Goal: Task Accomplishment & Management: Complete application form

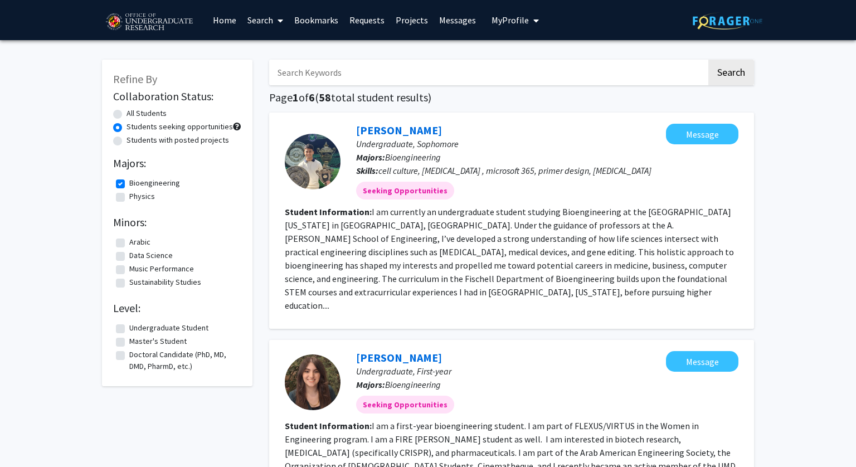
click at [259, 18] on link "Search" at bounding box center [265, 20] width 47 height 39
click at [446, 28] on link "Messages" at bounding box center [458, 20] width 48 height 39
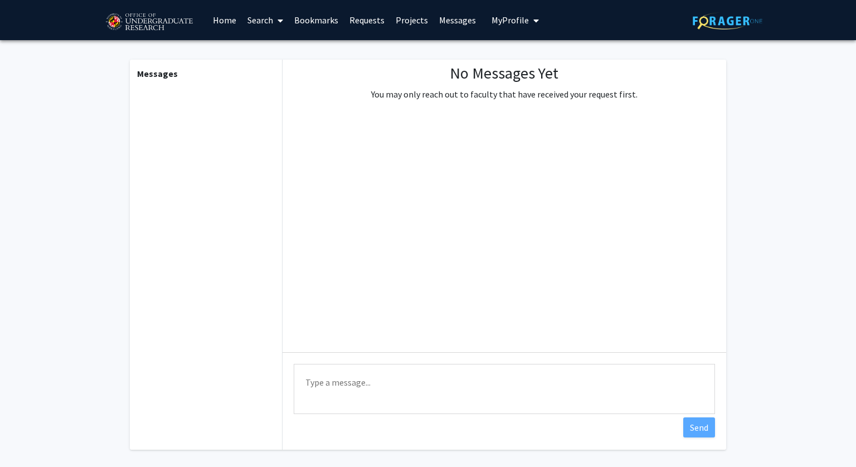
click at [498, 24] on span "My Profile" at bounding box center [510, 19] width 37 height 11
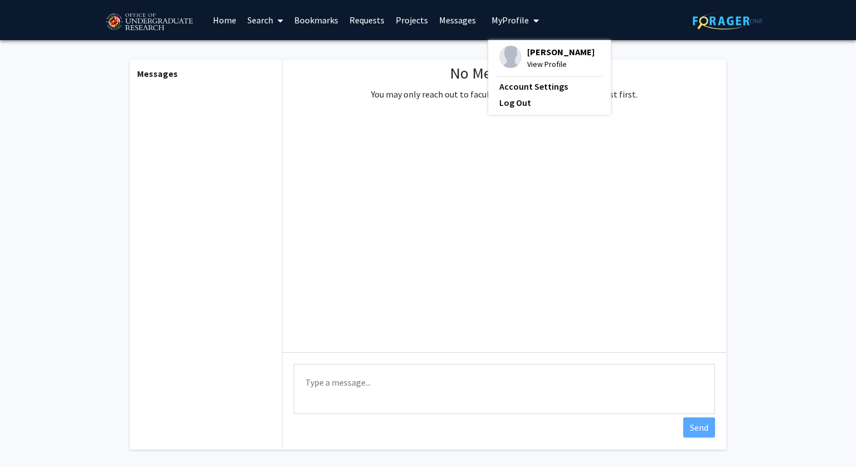
click at [218, 6] on link "Home" at bounding box center [224, 20] width 35 height 39
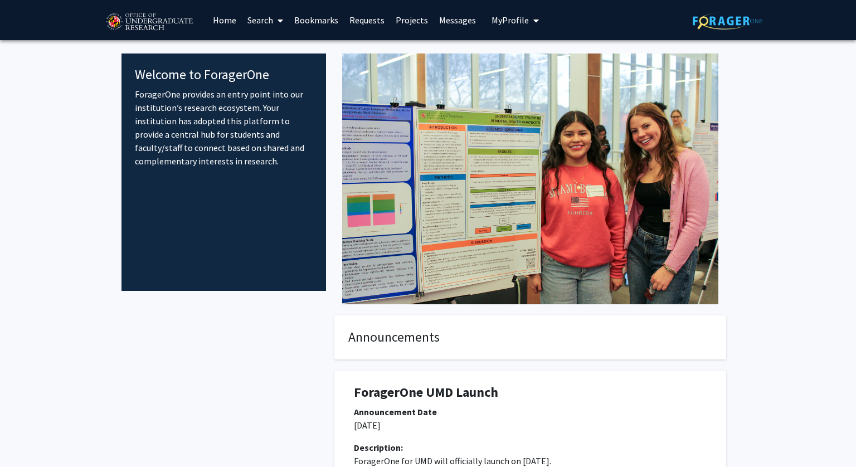
click at [223, 19] on link "Home" at bounding box center [224, 20] width 35 height 39
click at [260, 21] on link "Search" at bounding box center [265, 20] width 47 height 39
click at [326, 24] on link "Bookmarks" at bounding box center [316, 20] width 55 height 39
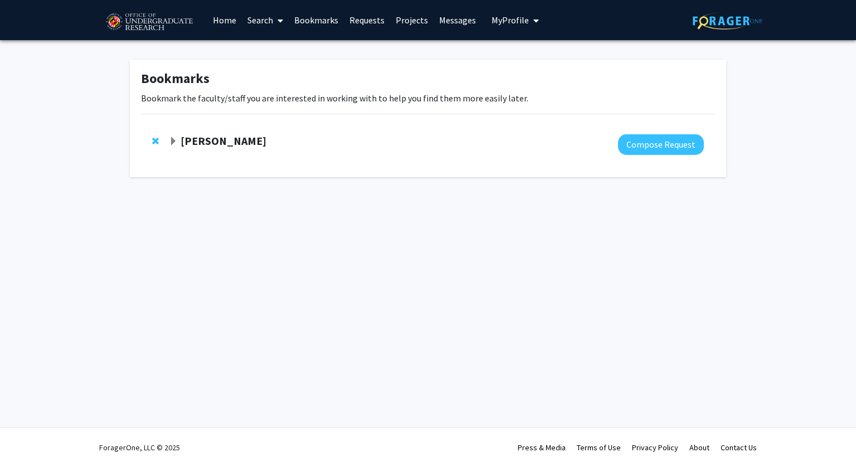
click at [187, 138] on strong "[PERSON_NAME]" at bounding box center [224, 141] width 86 height 14
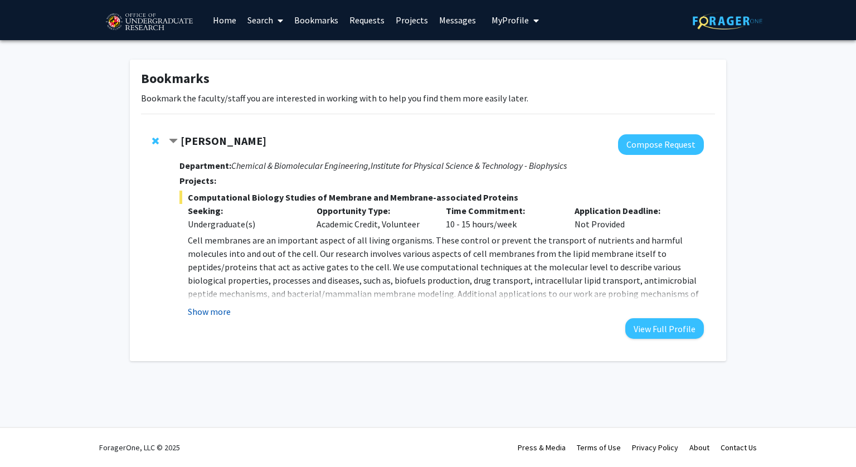
click at [211, 315] on button "Show more" at bounding box center [209, 311] width 43 height 13
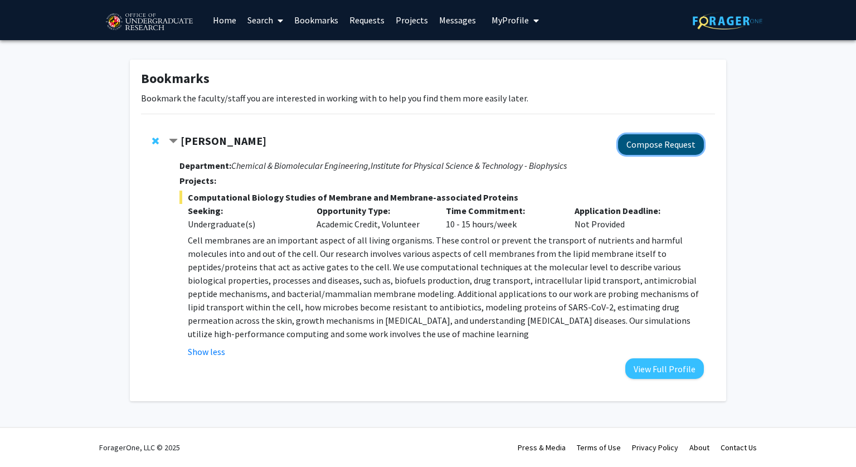
click at [679, 140] on button "Compose Request" at bounding box center [661, 144] width 86 height 21
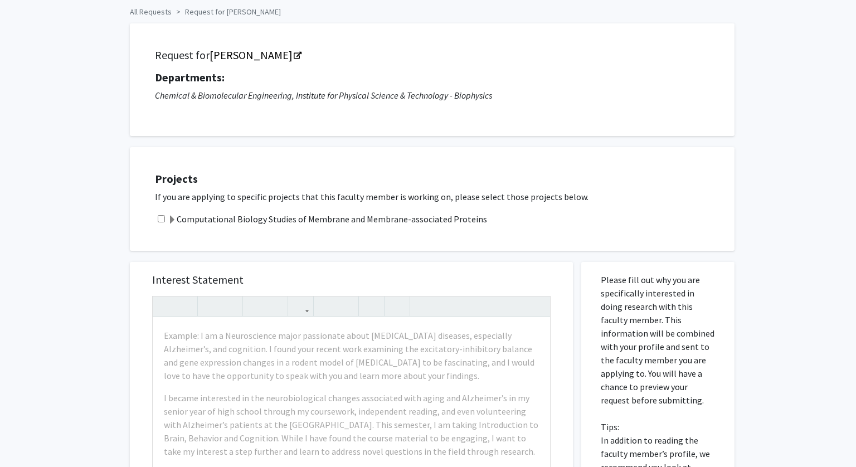
scroll to position [51, 0]
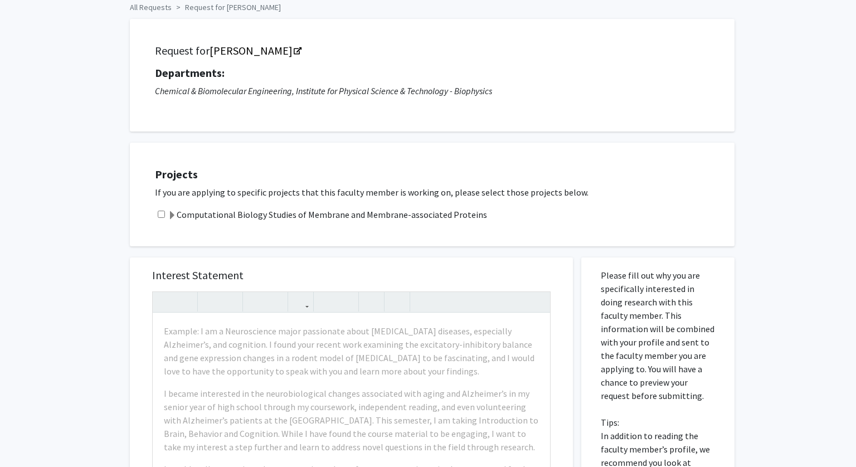
click at [316, 216] on label "Computational Biology Studies of Membrane and Membrane-associated Proteins" at bounding box center [327, 214] width 319 height 13
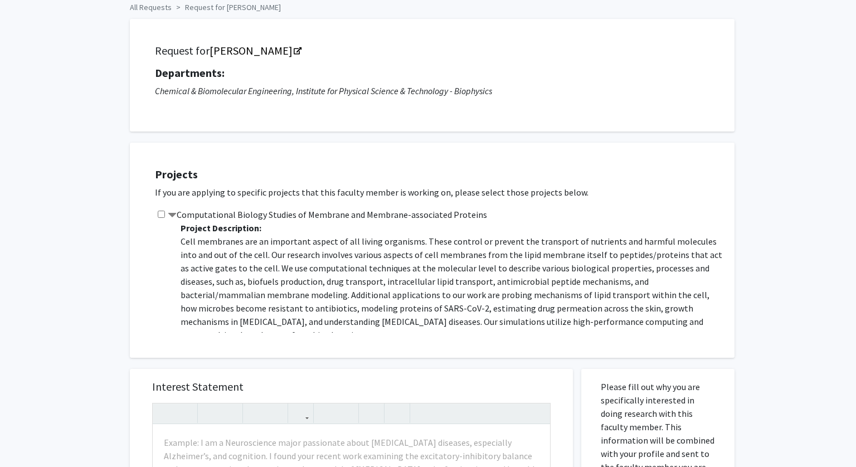
click at [162, 211] on input "checkbox" at bounding box center [161, 214] width 7 height 7
checkbox input "true"
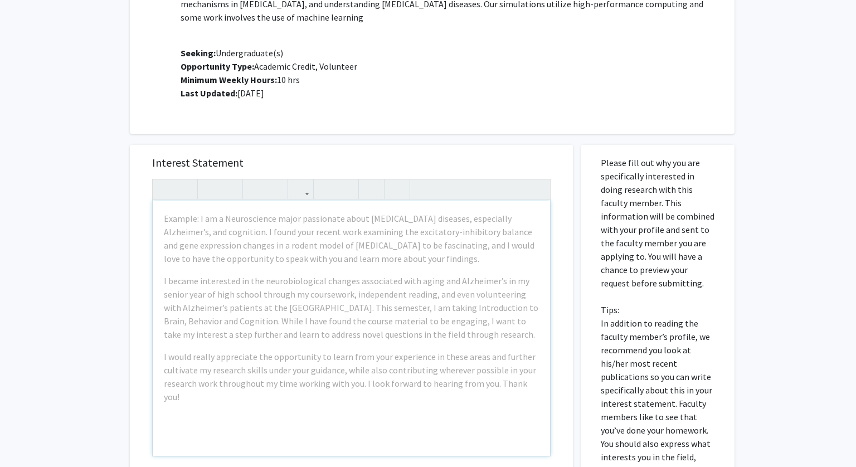
scroll to position [263, 0]
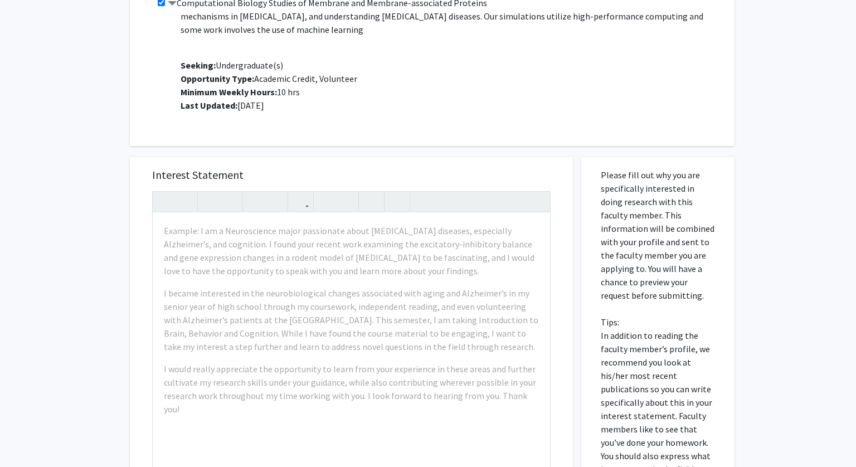
click at [295, 157] on div "Interest Statement Example: I am a Neuroscience major passionate about neurodeg…" at bounding box center [352, 398] width 460 height 504
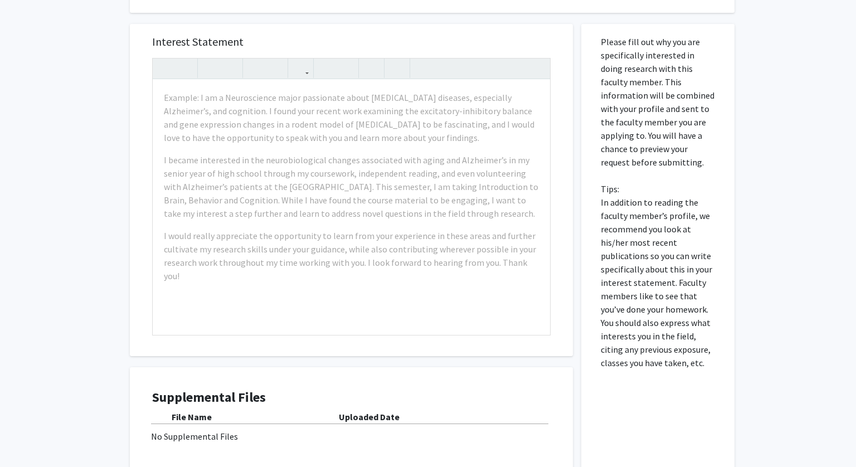
scroll to position [397, 0]
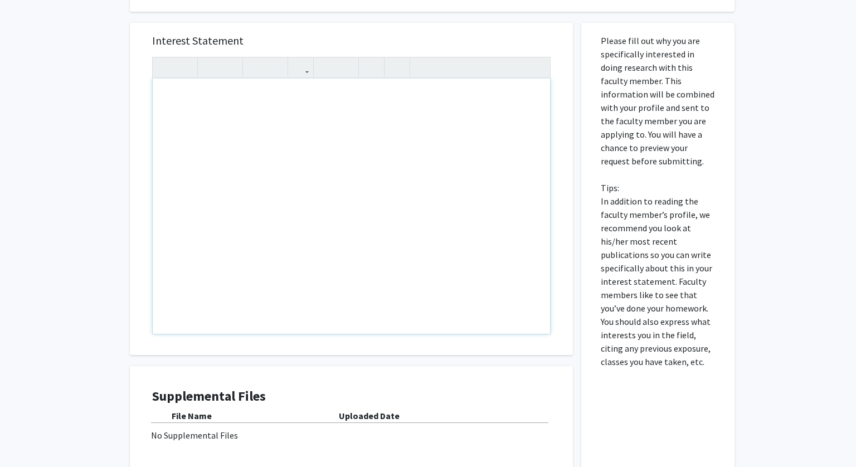
drag, startPoint x: 545, startPoint y: 270, endPoint x: 247, endPoint y: 197, distance: 306.4
click at [247, 197] on div "Note to users with screen readers: Please press Alt+0 or Option+0 to deactivate…" at bounding box center [351, 206] width 397 height 255
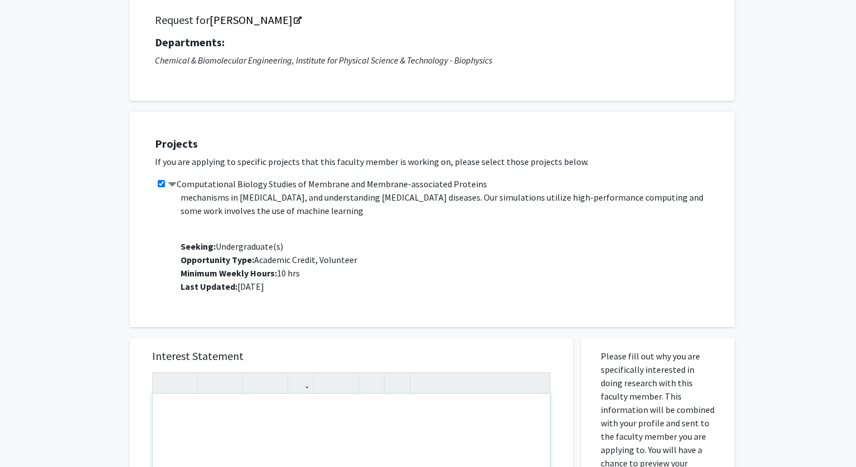
scroll to position [138, 0]
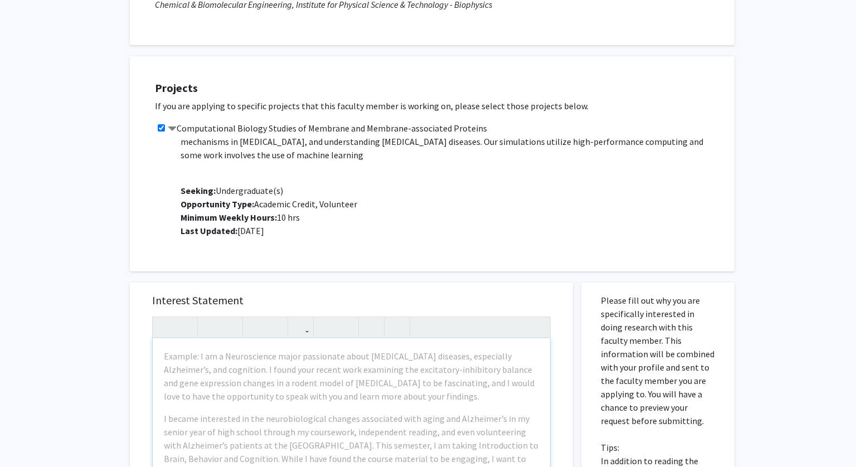
click at [246, 197] on p "Project Description: Cell membranes are an important aspect of all living organ…" at bounding box center [452, 139] width 543 height 196
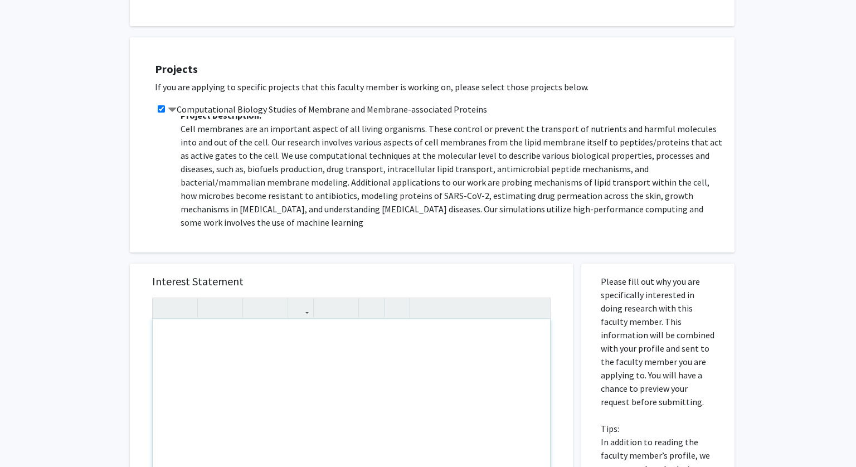
scroll to position [135, 0]
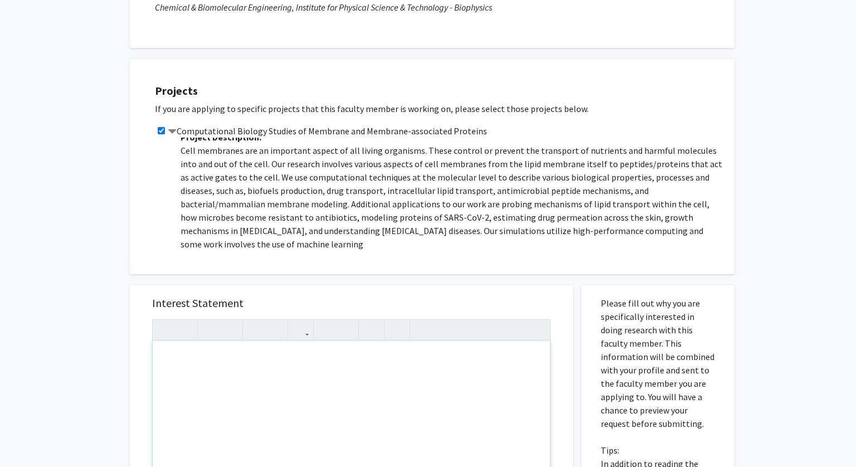
click at [198, 367] on div "Note to users with screen readers: Please press Alt+0 or Option+0 to deactivate…" at bounding box center [351, 468] width 397 height 255
type textarea "I"
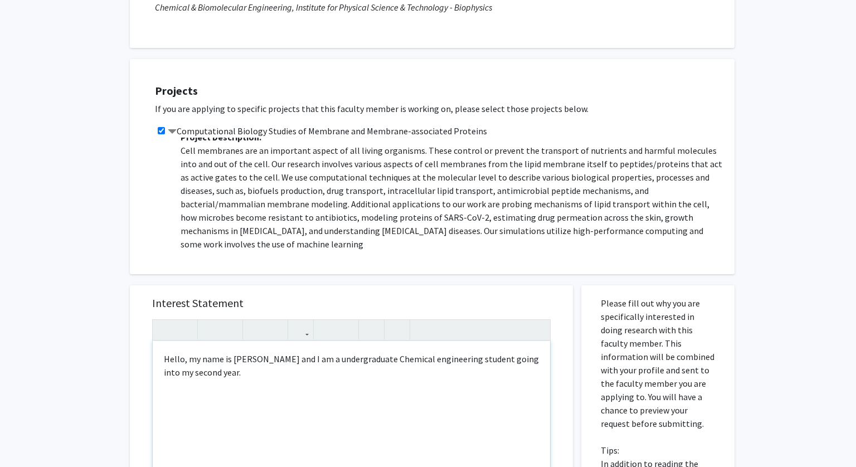
scroll to position [0, 0]
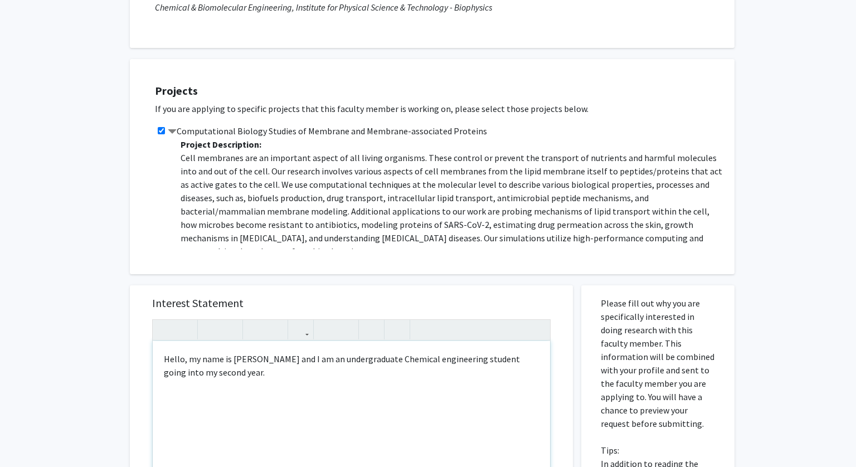
click at [426, 362] on div "Hello, my name is Katie Kim and I am an undergraduate Chemical engineering stud…" at bounding box center [351, 468] width 397 height 255
click at [316, 382] on div "Hello, my name is Katie Kim and I am an undergraduate Chemical Engineering stud…" at bounding box center [351, 468] width 397 height 255
click at [295, 369] on div "Hello, my name is Katie Kim, and I am an undergraduate Chemical Engineering stu…" at bounding box center [351, 468] width 397 height 255
drag, startPoint x: 232, startPoint y: 199, endPoint x: 180, endPoint y: 131, distance: 85.5
click at [180, 131] on div "Computational Biology Studies of Membrane and Membrane-associated Proteins Proj…" at bounding box center [439, 186] width 568 height 125
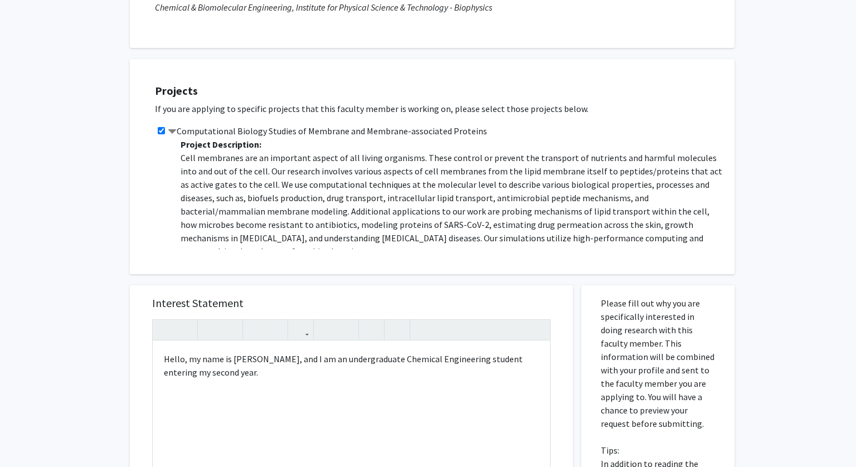
copy div "Computational Biology Studies of Membrane and Membrane-associated Proteins Proj…"
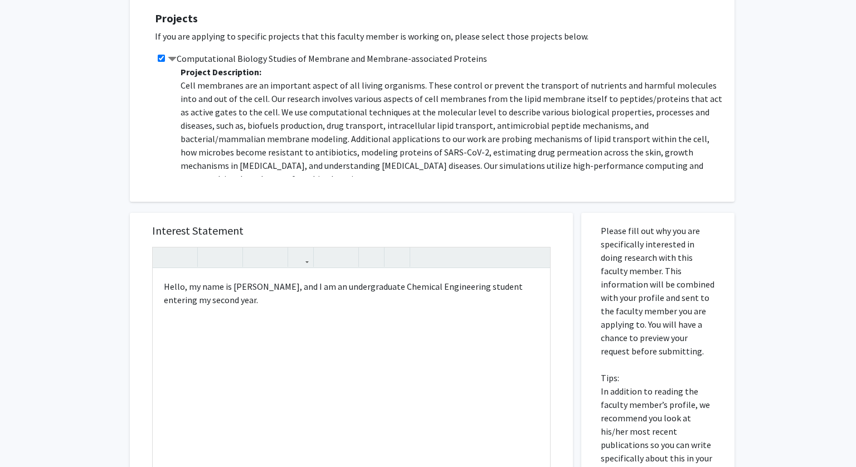
scroll to position [210, 0]
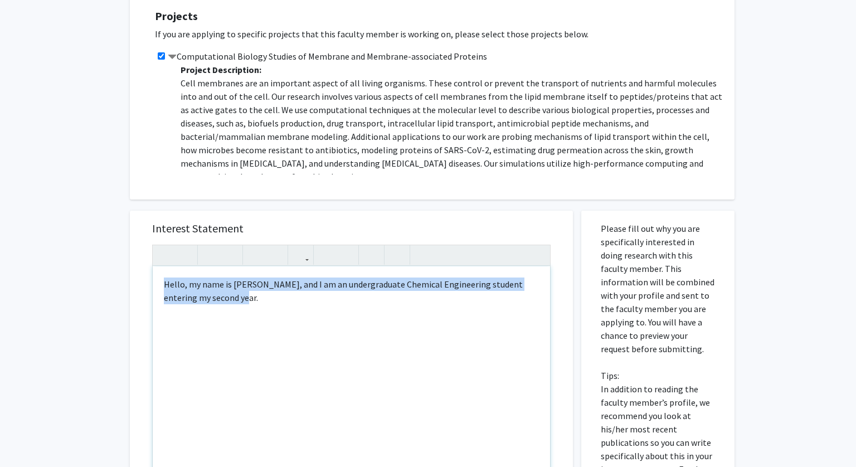
drag, startPoint x: 234, startPoint y: 307, endPoint x: 137, endPoint y: 271, distance: 103.3
click at [137, 271] on div "Interest Statement Hello, my name is Katie Kim, and I am an undergraduate Chemi…" at bounding box center [351, 377] width 443 height 332
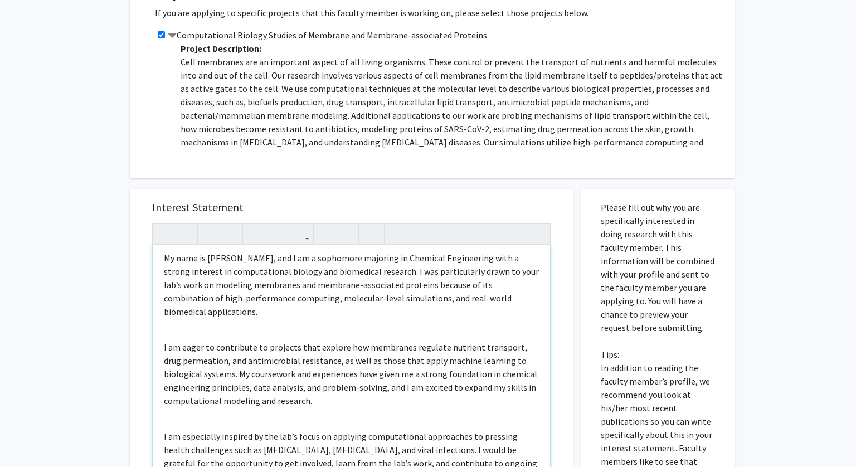
scroll to position [0, 0]
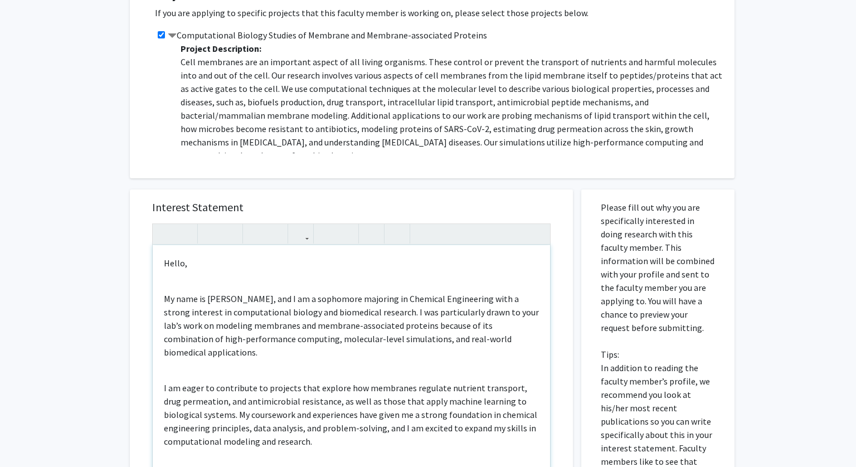
click at [174, 289] on div "Hello, My name is Katie Kim, and I am a sophomore majoring in Chemical Engineer…" at bounding box center [351, 372] width 397 height 255
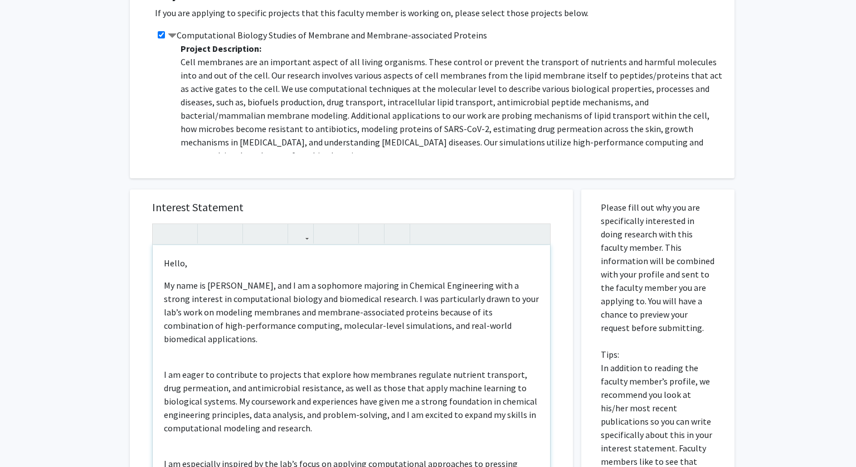
scroll to position [26, 0]
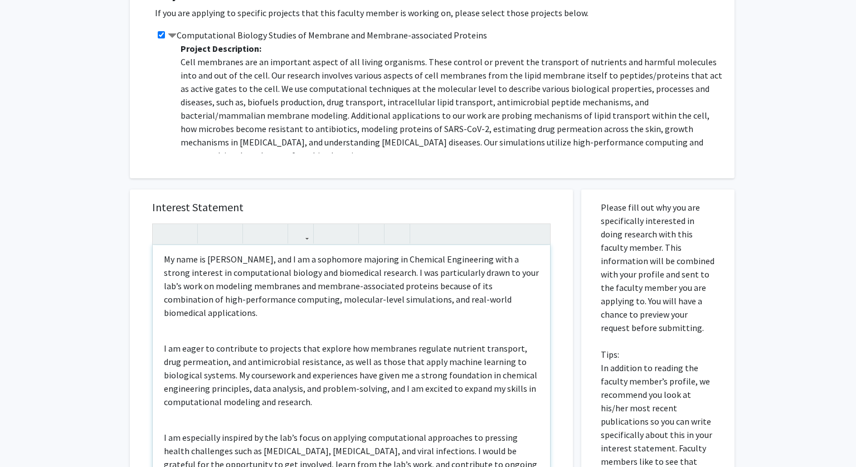
click at [274, 323] on div "Hello, My name is Katie Kim, and I am a sophomore majoring in Chemical Engineer…" at bounding box center [351, 372] width 397 height 255
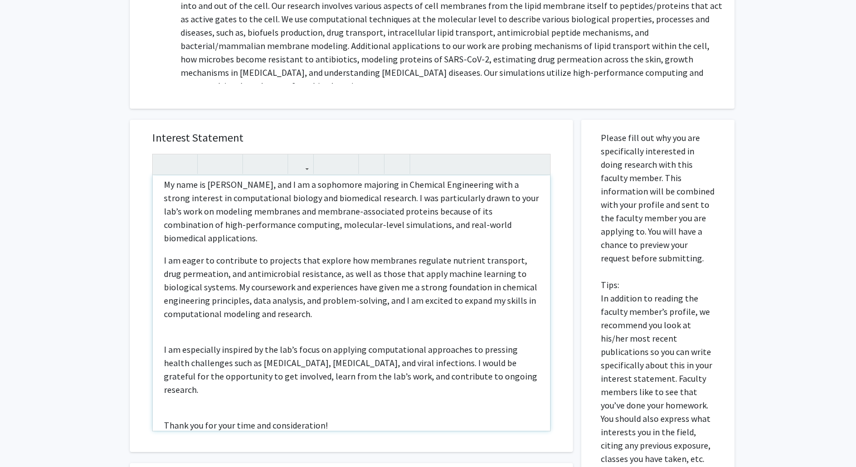
scroll to position [38, 0]
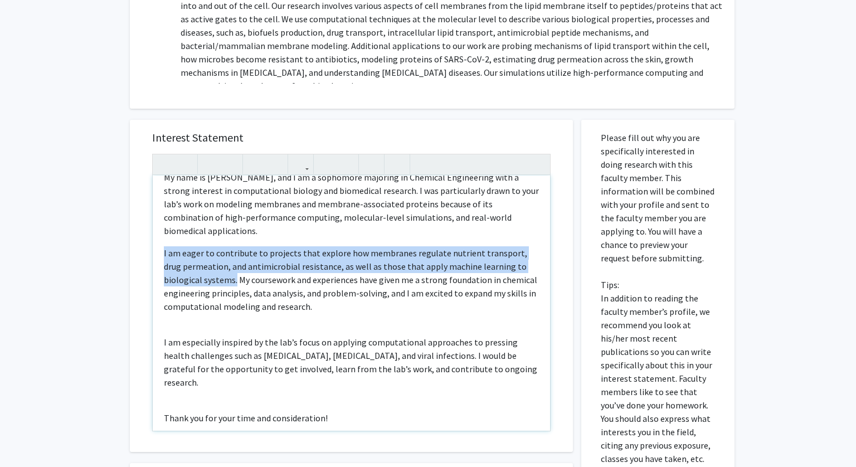
drag, startPoint x: 158, startPoint y: 237, endPoint x: 196, endPoint y: 263, distance: 45.8
click at [196, 263] on div "Hello, My name is Katie Kim, and I am a sophomore majoring in Chemical Engineer…" at bounding box center [351, 303] width 397 height 255
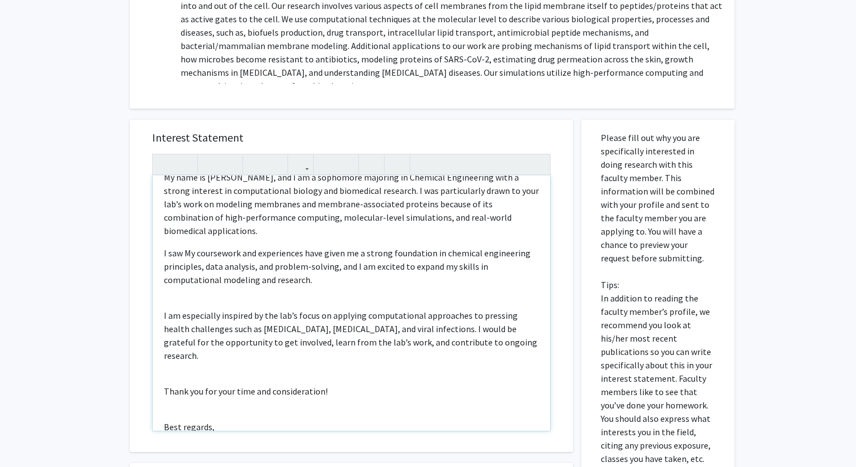
type textarea "<p>Hello,</p><p>My name is Katie Kim, and I am a sophomore majoring in Chemical…"
